Goal: Information Seeking & Learning: Learn about a topic

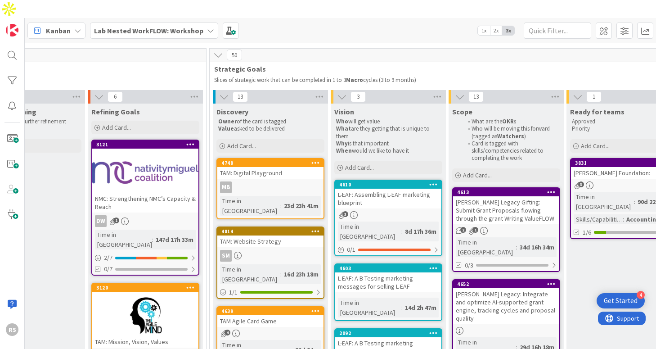
scroll to position [54, 654]
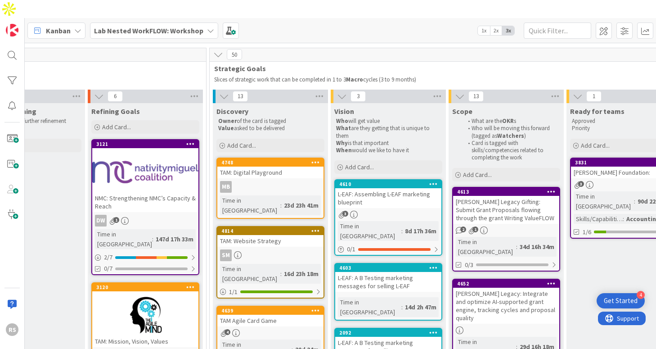
click at [391, 188] on div "L-EAF: Assembling L-EAF marketing blueprint" at bounding box center [388, 198] width 106 height 20
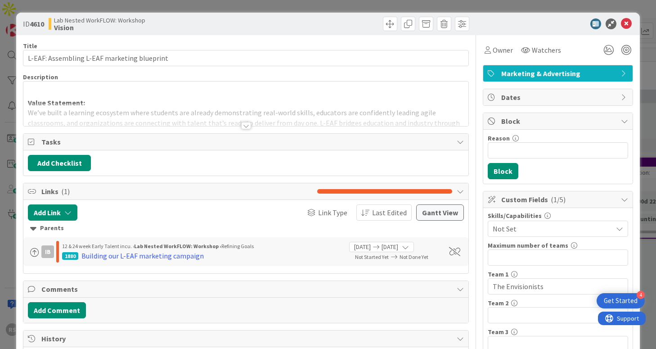
click at [242, 124] on div at bounding box center [246, 125] width 10 height 7
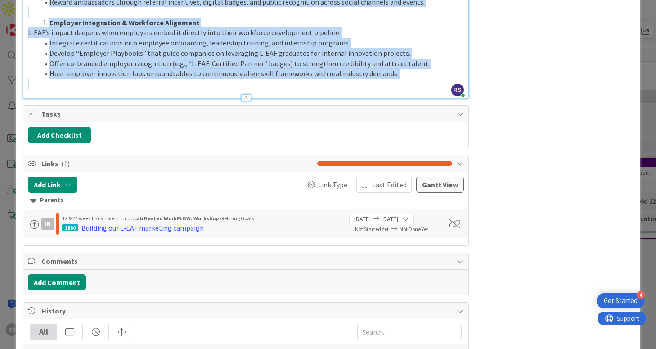
scroll to position [1523, 0]
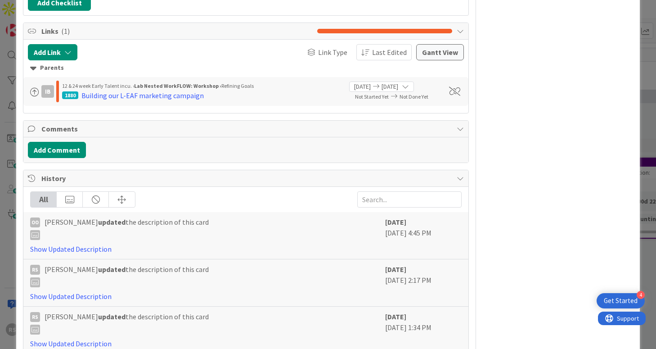
drag, startPoint x: 27, startPoint y: 127, endPoint x: 254, endPoint y: 66, distance: 235.6
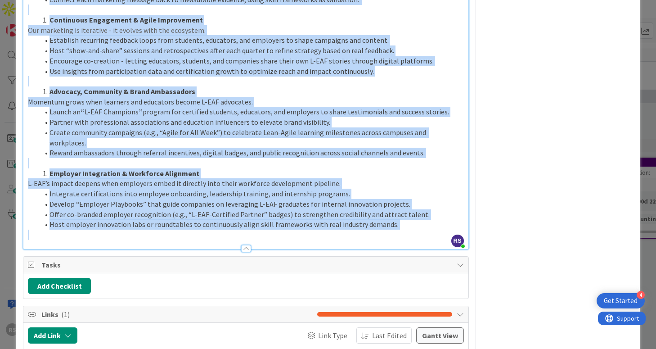
scroll to position [1257, 0]
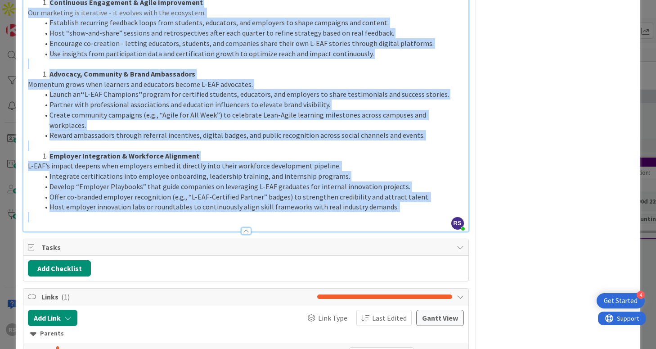
copy div "Loremipsu Dolorsitametco: Adi elitsedd ei tempo in utl etdolo magn aliquaenimad…"
click at [259, 161] on span "L-EAF’s impact deepens when employers embed it directly into their workforce de…" at bounding box center [184, 165] width 313 height 9
